Goal: Information Seeking & Learning: Check status

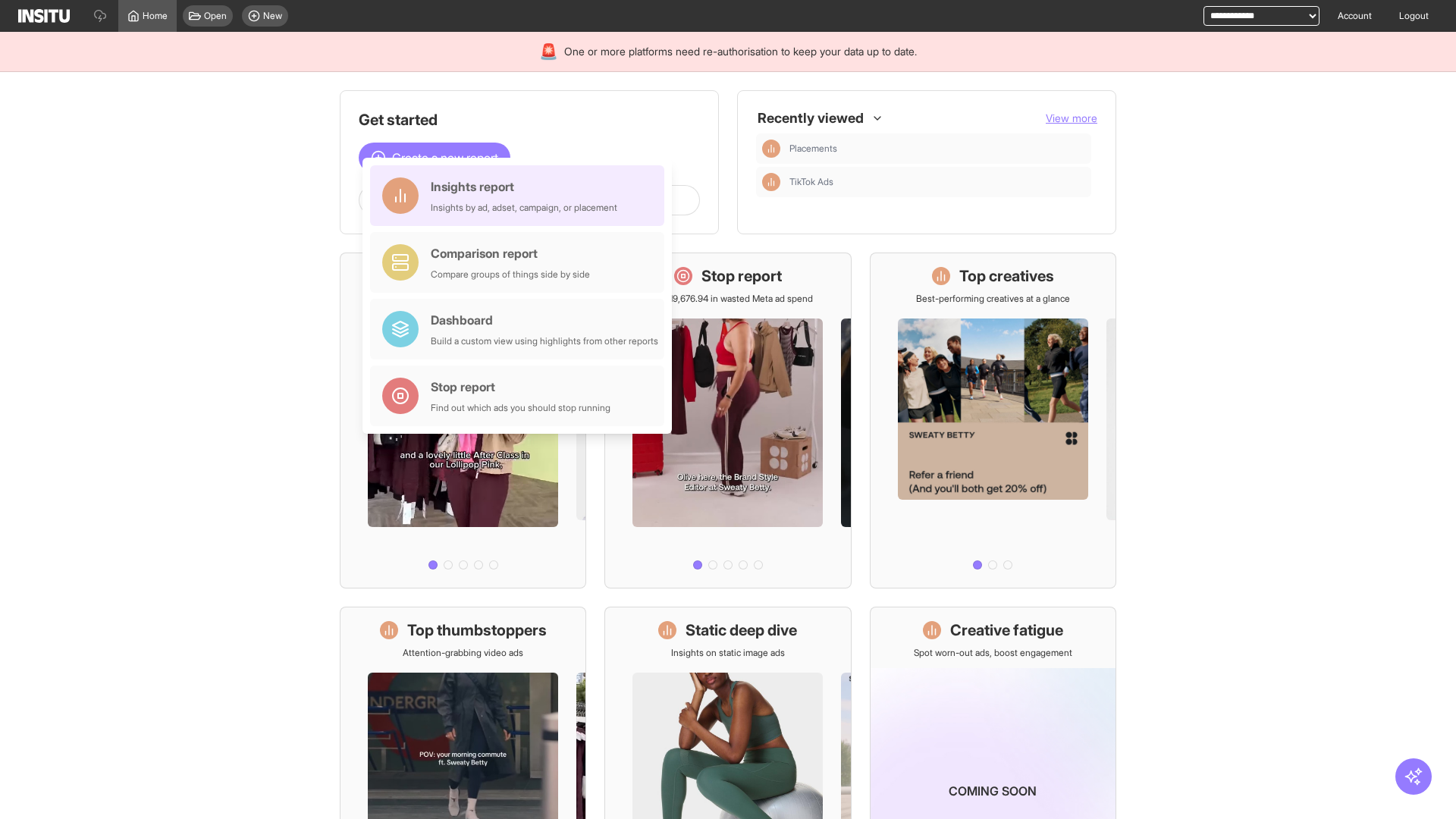
click at [521, 195] on div "Insights report Insights by ad, adset, campaign, or placement" at bounding box center [523, 195] width 186 height 36
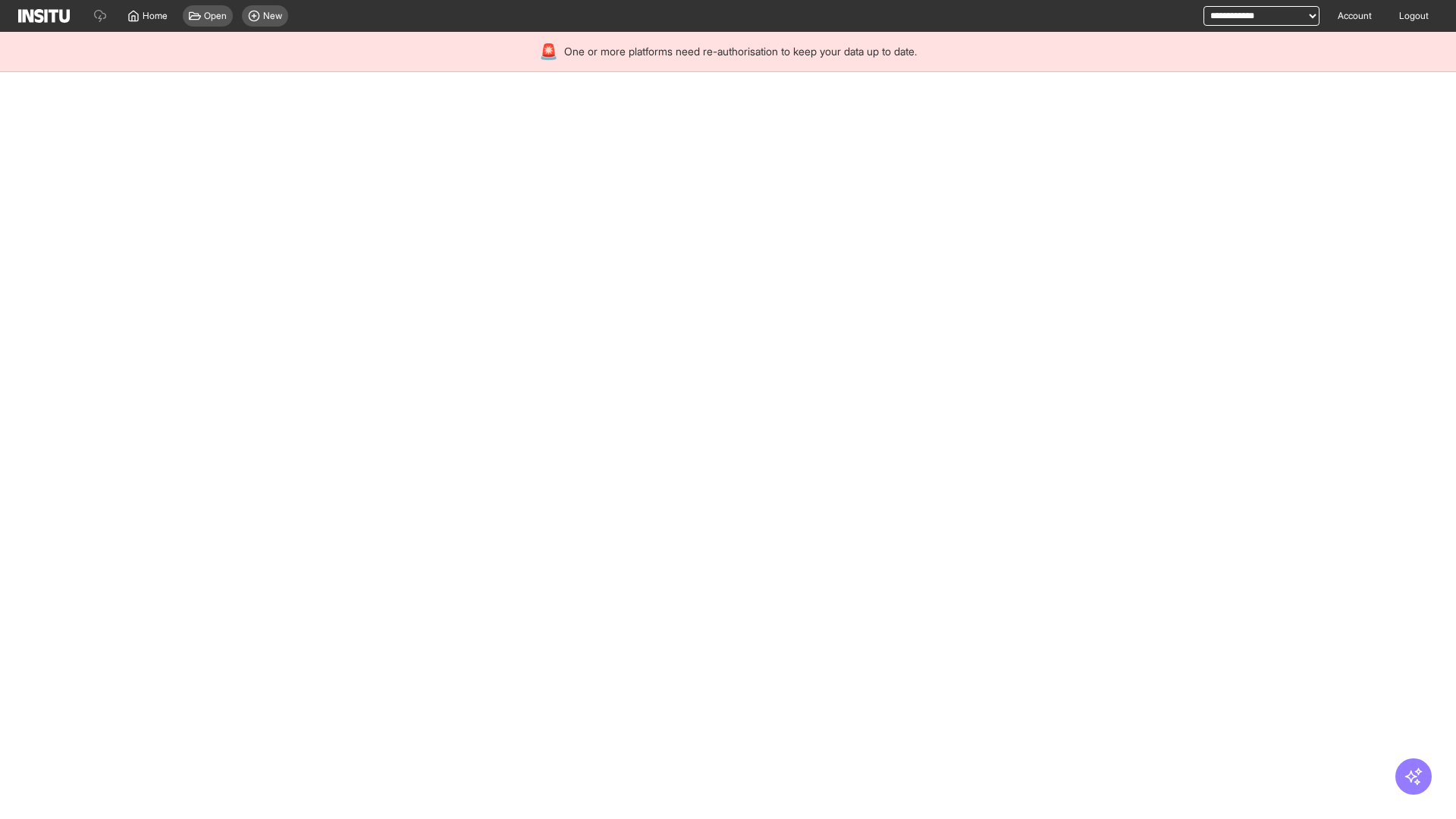
select select "**"
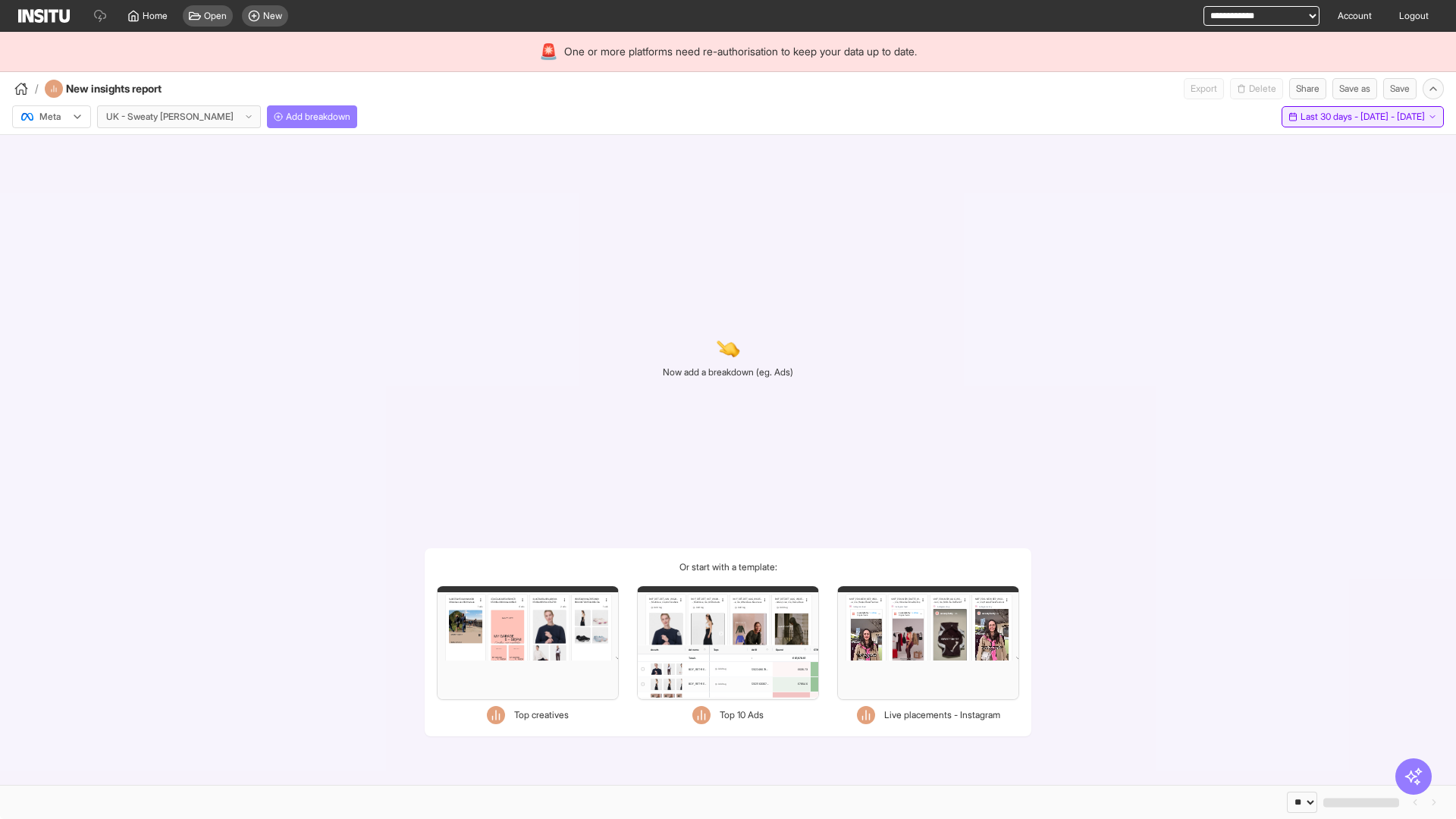
click at [1329, 117] on span "Last 30 days - [DATE] - [DATE]" at bounding box center [1362, 117] width 125 height 12
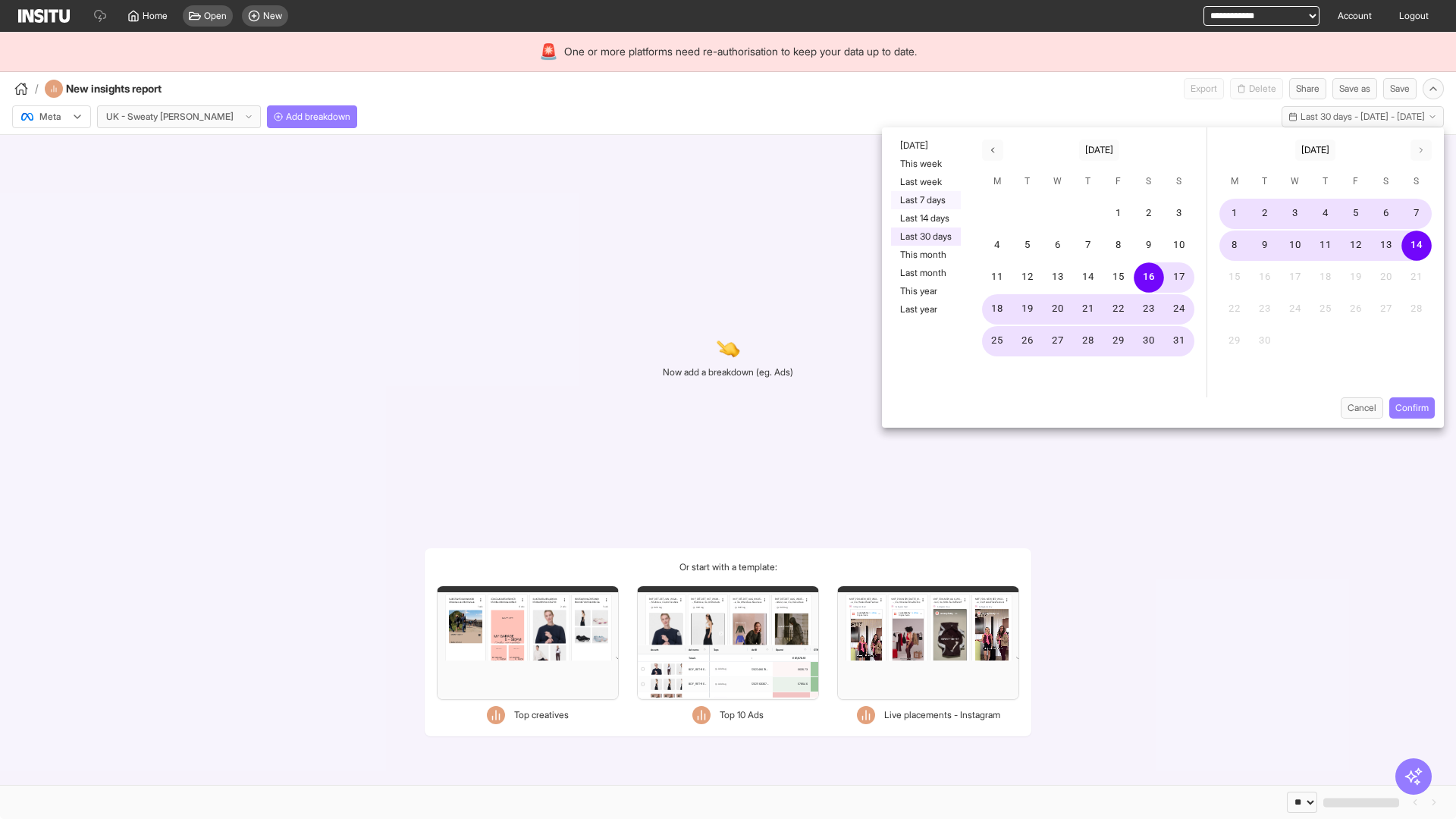
click at [924, 201] on button "Last 7 days" at bounding box center [925, 200] width 70 height 19
